Goal: Navigation & Orientation: Find specific page/section

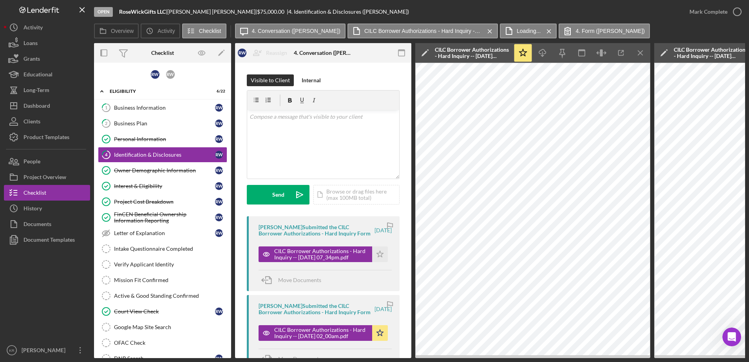
scroll to position [118, 0]
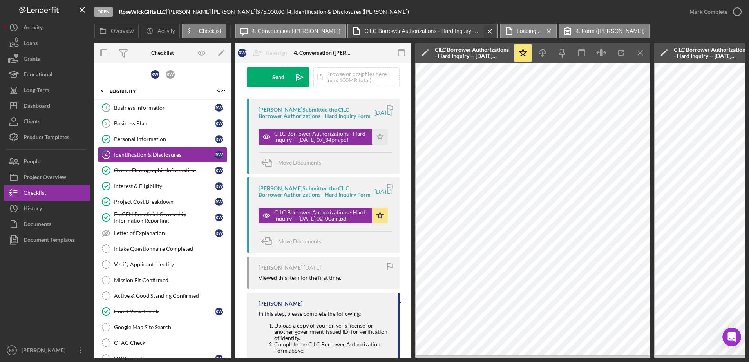
click at [483, 33] on icon "Icon/Menu Close" at bounding box center [490, 32] width 14 height 20
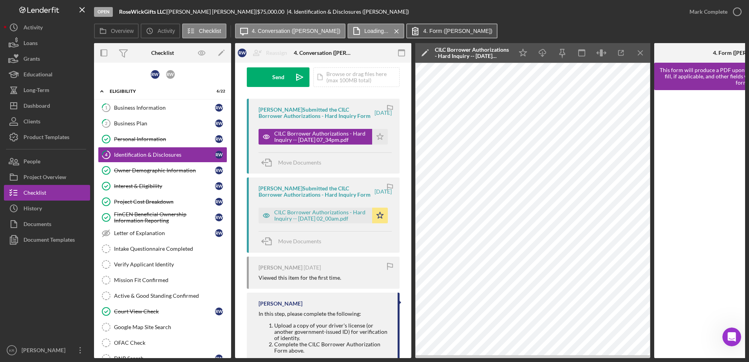
click at [390, 30] on icon "Icon/Menu Close" at bounding box center [397, 32] width 14 height 20
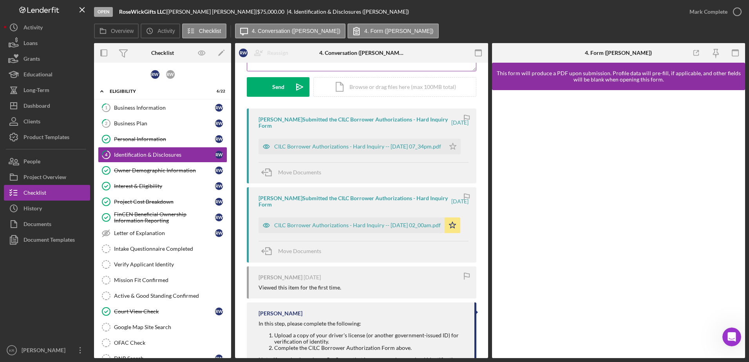
scroll to position [0, 0]
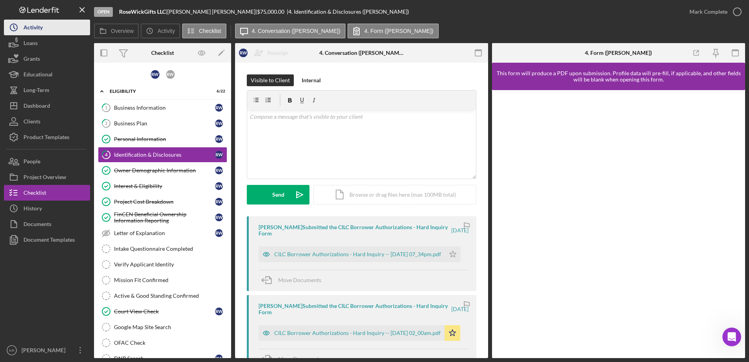
click at [12, 30] on circle "button" at bounding box center [13, 27] width 7 height 7
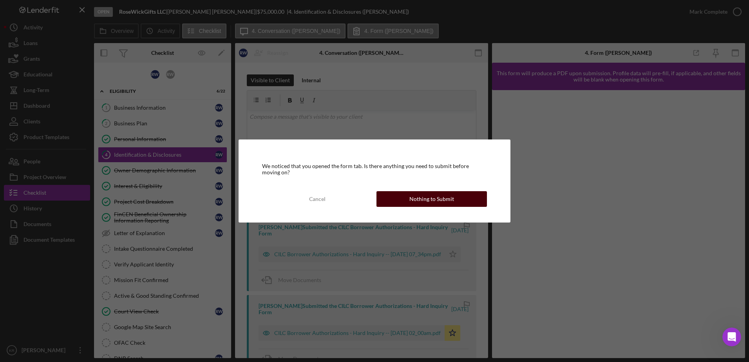
click at [444, 200] on div "Nothing to Submit" at bounding box center [431, 199] width 45 height 16
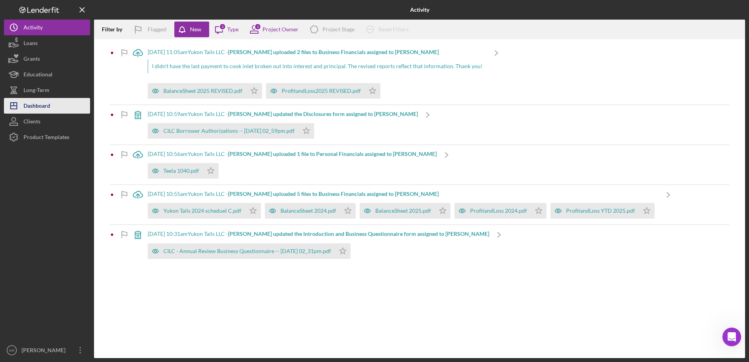
click at [36, 105] on div "Dashboard" at bounding box center [37, 107] width 27 height 18
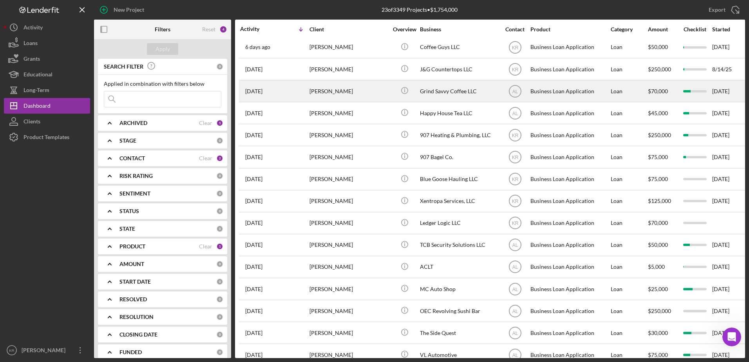
scroll to position [118, 0]
